Goal: Find specific page/section: Find specific page/section

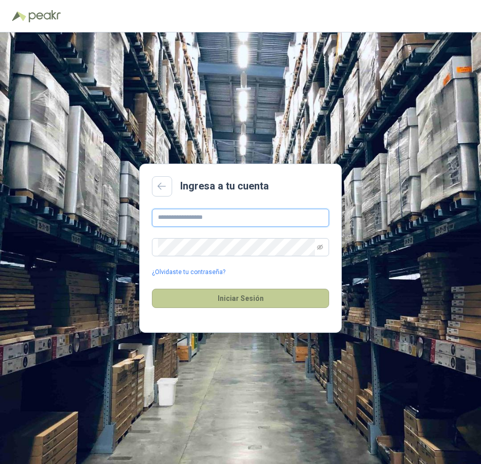
type input "**********"
click at [232, 295] on button "Iniciar Sesión" at bounding box center [240, 298] width 177 height 19
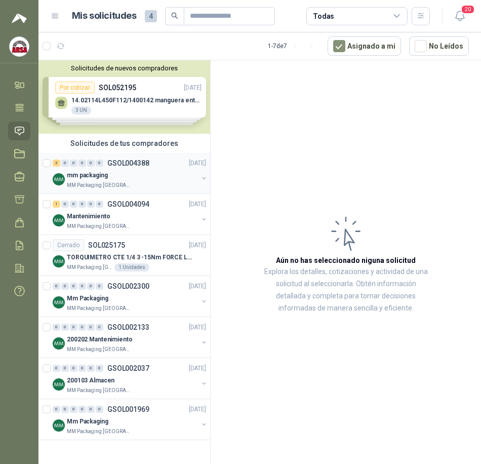
click at [115, 176] on div "mm packaging" at bounding box center [132, 175] width 131 height 12
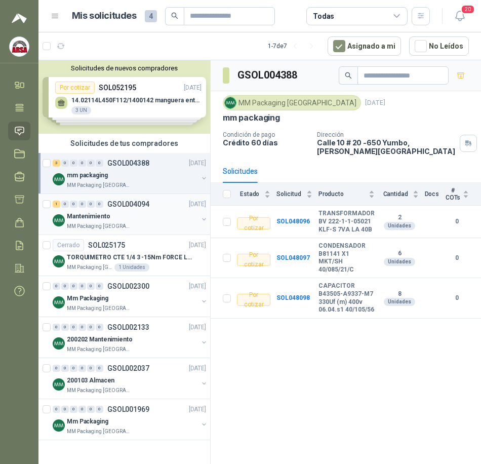
click at [131, 216] on div "Mantenimiento" at bounding box center [132, 216] width 131 height 12
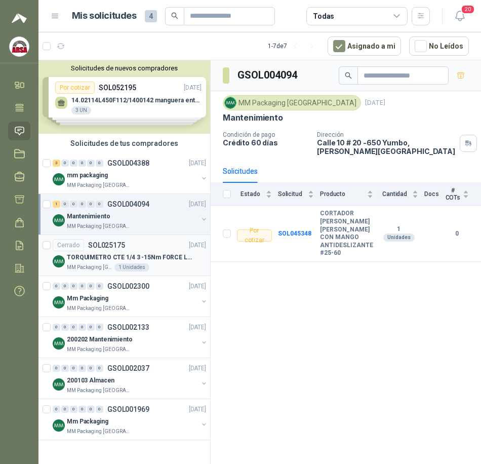
click at [105, 251] on div "Cerrado SOL025175" at bounding box center [89, 245] width 72 height 12
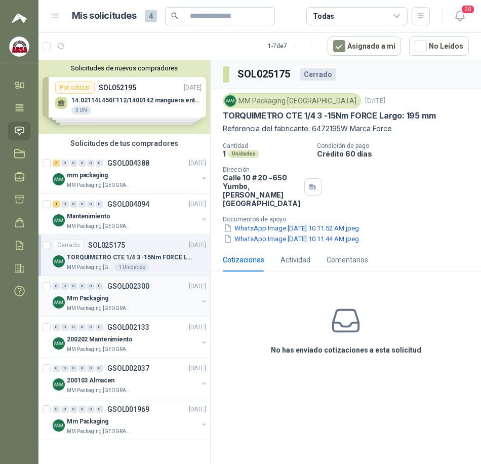
click at [158, 294] on div "Mm Packaging" at bounding box center [132, 298] width 131 height 12
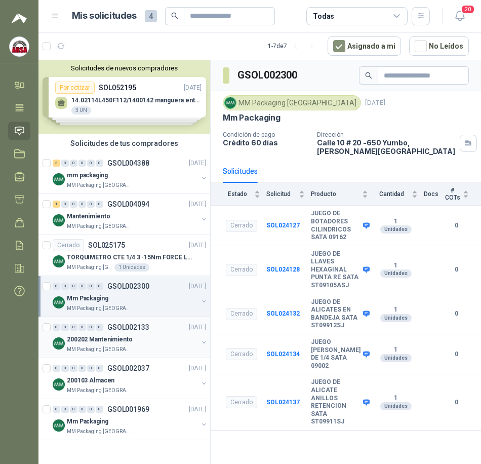
click at [146, 339] on div "200202 Mantenimiento" at bounding box center [132, 339] width 131 height 12
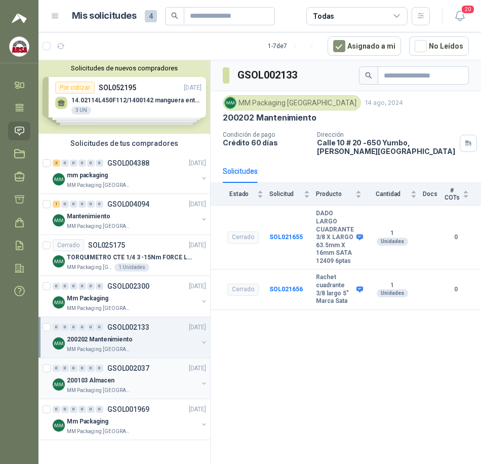
click at [133, 374] on div "200103 Almacen" at bounding box center [132, 380] width 131 height 12
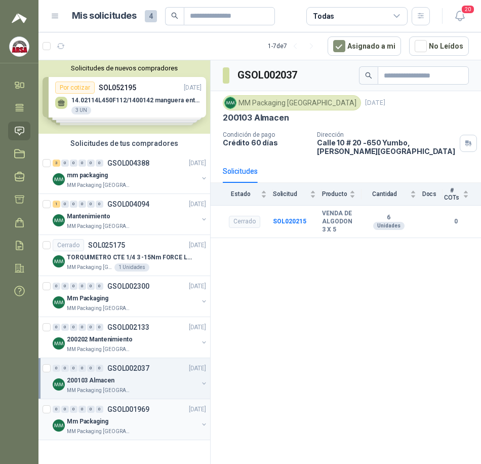
click at [148, 422] on div "Mm Packaging" at bounding box center [132, 421] width 131 height 12
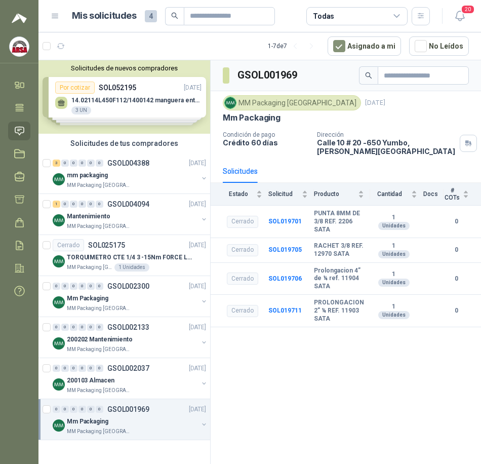
click at [52, 18] on icon at bounding box center [55, 16] width 6 height 4
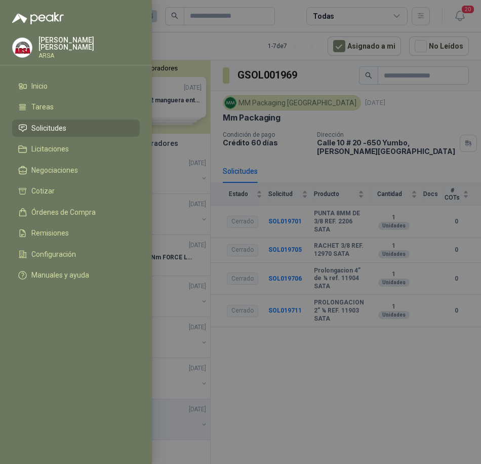
click at [374, 445] on div at bounding box center [240, 232] width 481 height 464
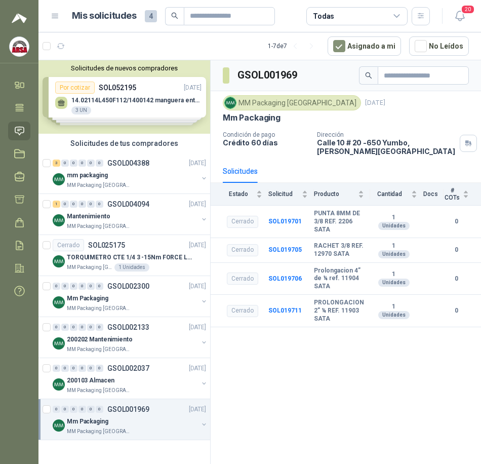
click at [22, 44] on img at bounding box center [19, 46] width 19 height 19
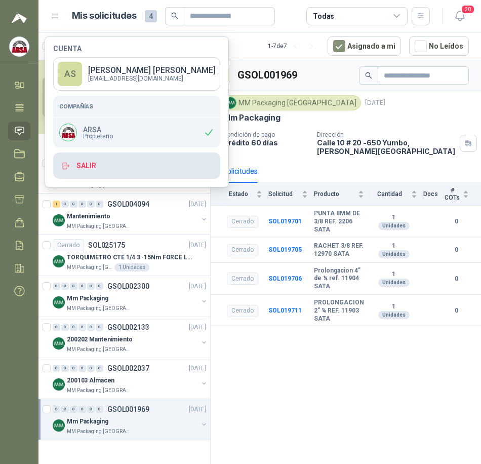
click at [83, 162] on button "Salir" at bounding box center [136, 165] width 167 height 26
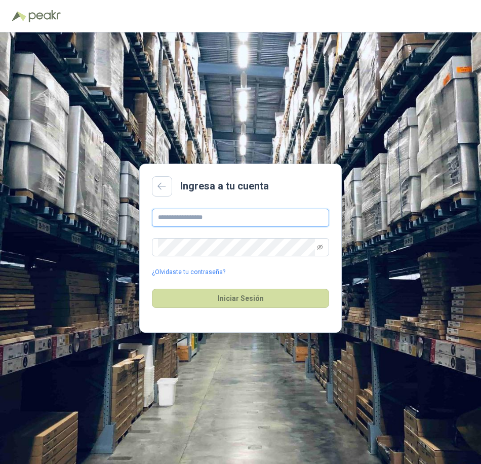
type input "**********"
